Goal: Information Seeking & Learning: Learn about a topic

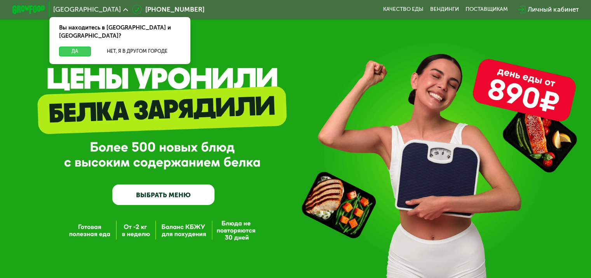
click at [66, 47] on button "Да" at bounding box center [74, 52] width 31 height 10
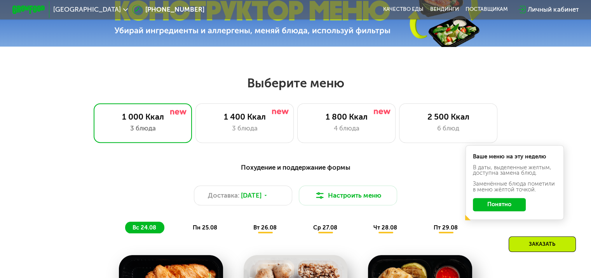
scroll to position [311, 0]
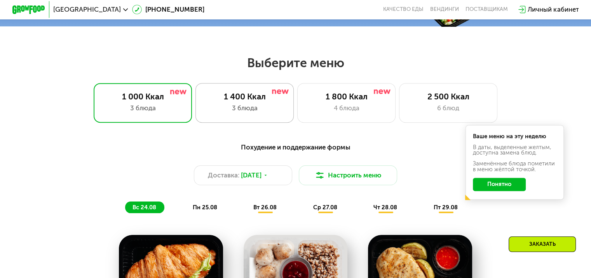
click at [269, 112] on div "3 блюда" at bounding box center [244, 108] width 81 height 10
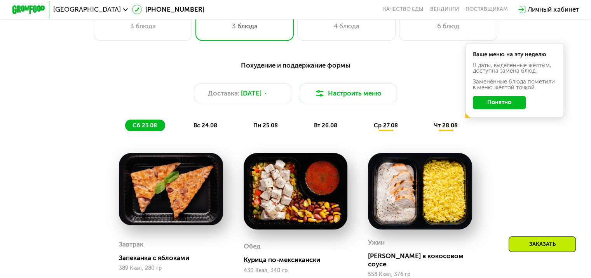
scroll to position [389, 0]
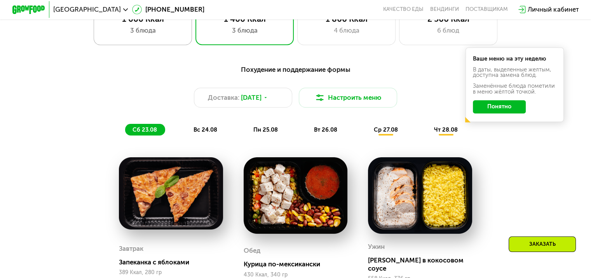
click at [196, 44] on div "1 000 Ккал 3 блюда" at bounding box center [245, 24] width 99 height 39
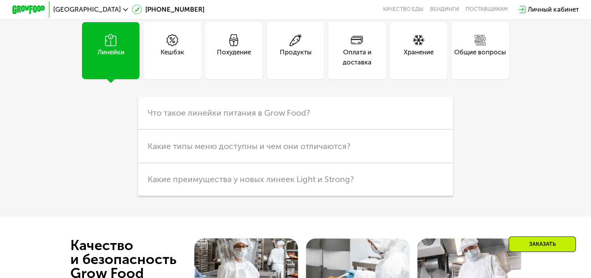
scroll to position [2021, 0]
click at [412, 56] on div "Хранение" at bounding box center [419, 51] width 58 height 58
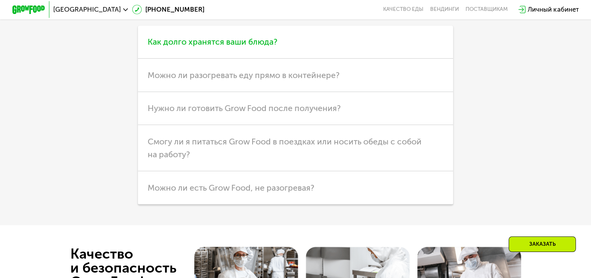
scroll to position [2099, 0]
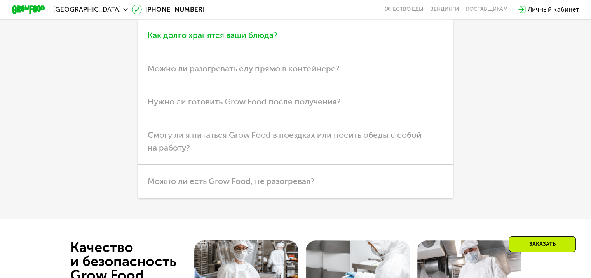
click at [280, 52] on h3 "Как долго хранятся ваши блюда?" at bounding box center [295, 35] width 315 height 33
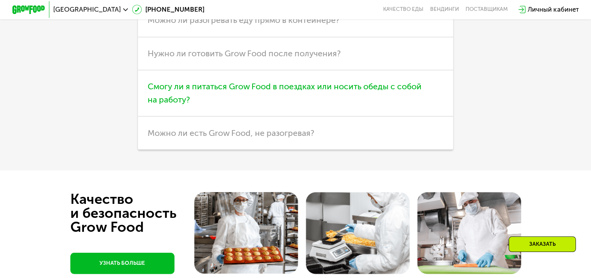
scroll to position [2216, 0]
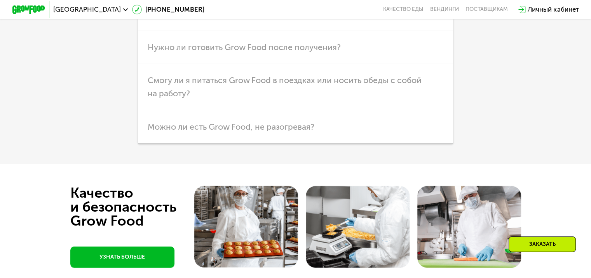
click at [328, 31] on h3 "Можно ли разогревать еду прямо в контейнере?" at bounding box center [295, 14] width 315 height 33
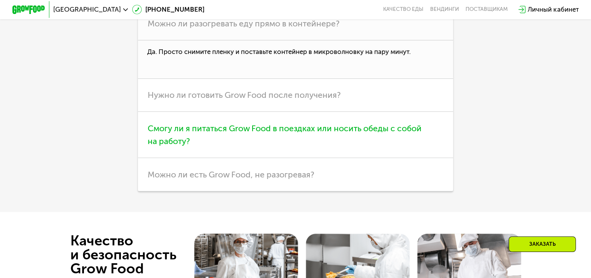
scroll to position [2138, 0]
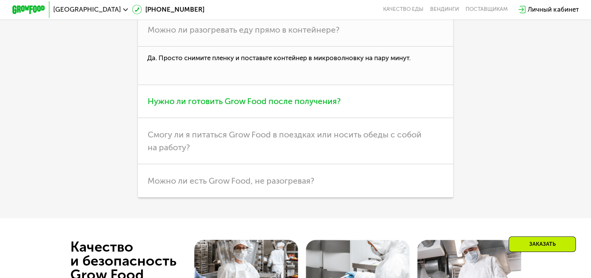
click at [328, 106] on span "Нужно ли готовить Grow Food после получения?" at bounding box center [244, 101] width 193 height 10
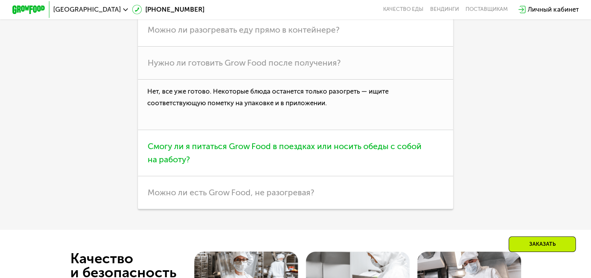
click at [339, 164] on span "Смогу ли я питаться Grow Food в поездках или носить обеды с собой на работу?" at bounding box center [285, 153] width 274 height 23
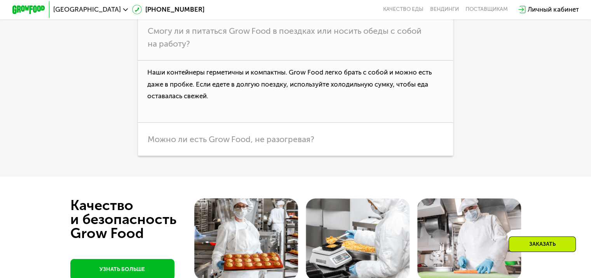
scroll to position [2216, 0]
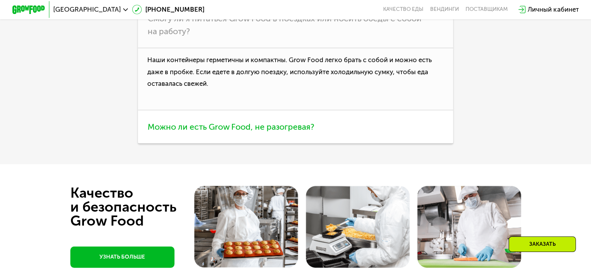
click at [301, 132] on span "Можно ли есть Grow Food, не разогревая?" at bounding box center [231, 127] width 167 height 10
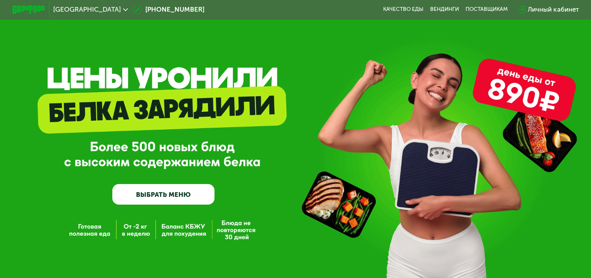
scroll to position [0, 0]
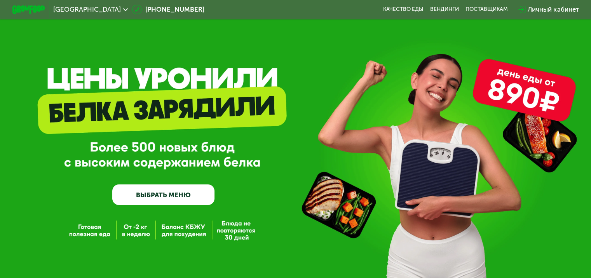
click at [451, 9] on link "Вендинги" at bounding box center [444, 9] width 29 height 7
